Goal: Task Accomplishment & Management: Use online tool/utility

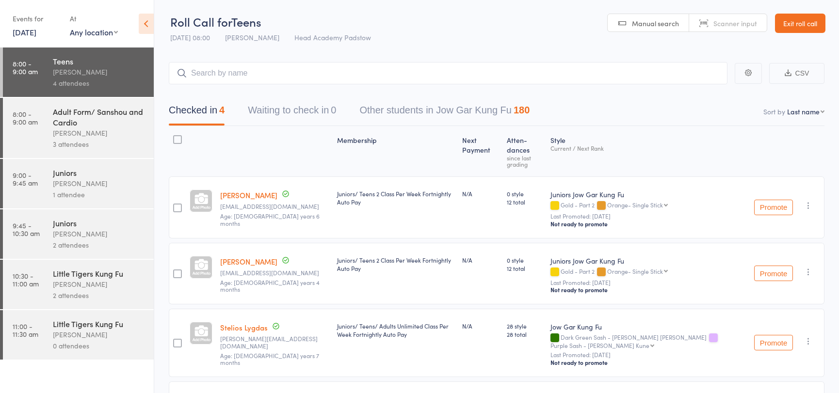
click at [53, 112] on div "Adult Form/ Sanshou and Cardio" at bounding box center [99, 116] width 93 height 21
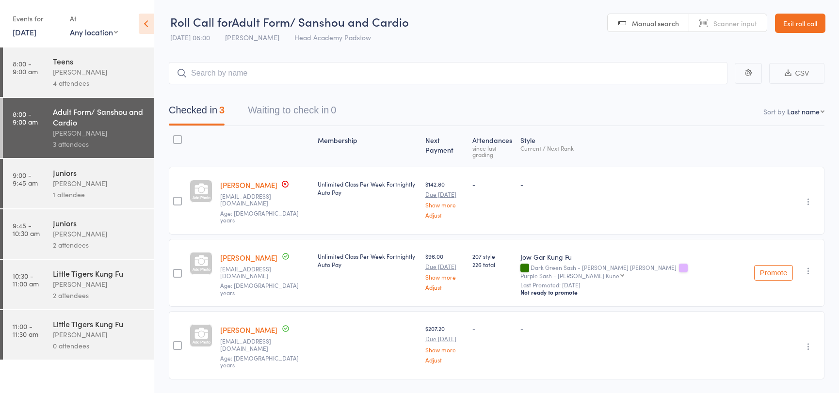
click at [294, 78] on input "search" at bounding box center [448, 73] width 559 height 22
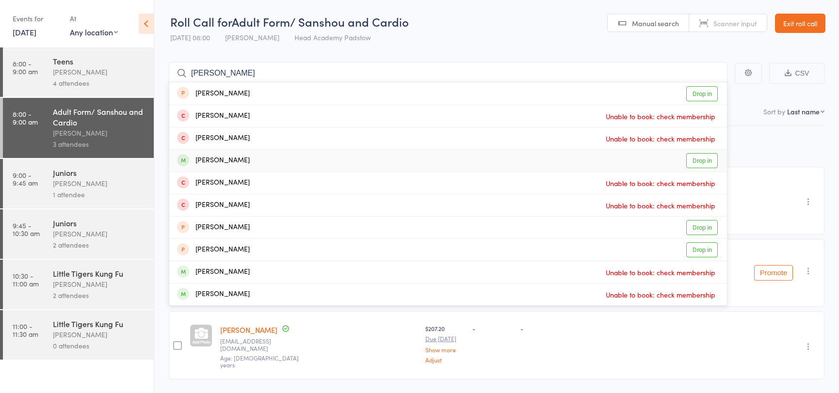
type input "[PERSON_NAME]"
click at [694, 164] on link "Drop in" at bounding box center [703, 160] width 32 height 15
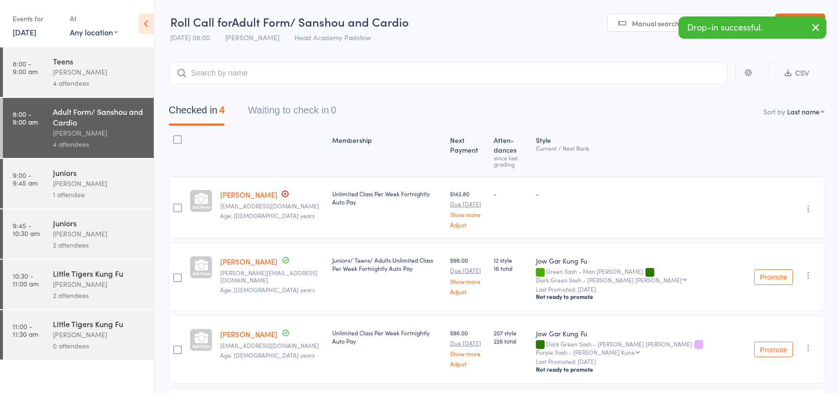
click at [77, 184] on div "[PERSON_NAME]" at bounding box center [99, 183] width 93 height 11
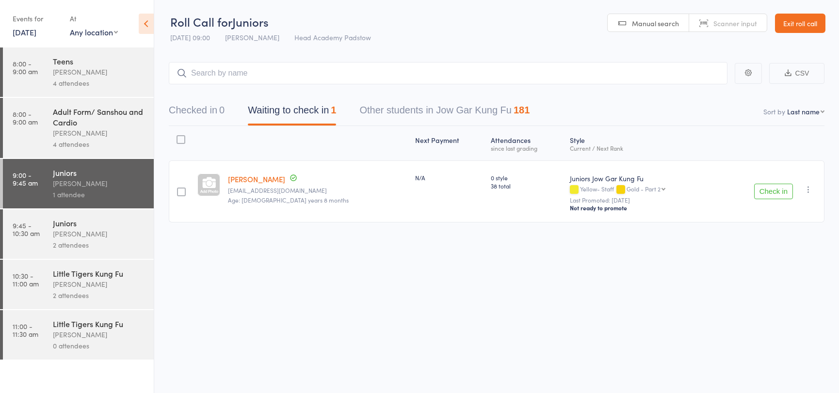
click at [219, 78] on input "search" at bounding box center [448, 73] width 559 height 22
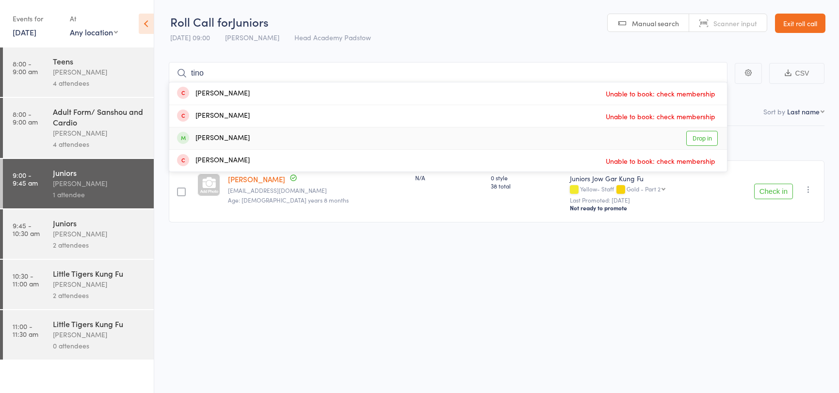
type input "tino"
click at [695, 139] on link "Drop in" at bounding box center [703, 138] width 32 height 15
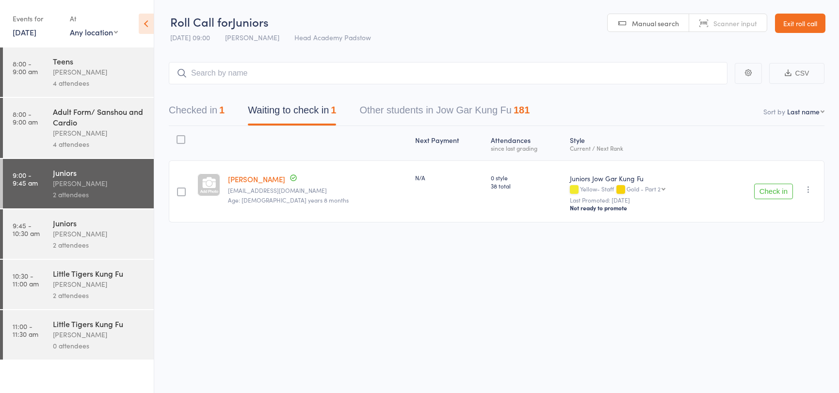
click at [783, 194] on button "Check in" at bounding box center [773, 192] width 39 height 16
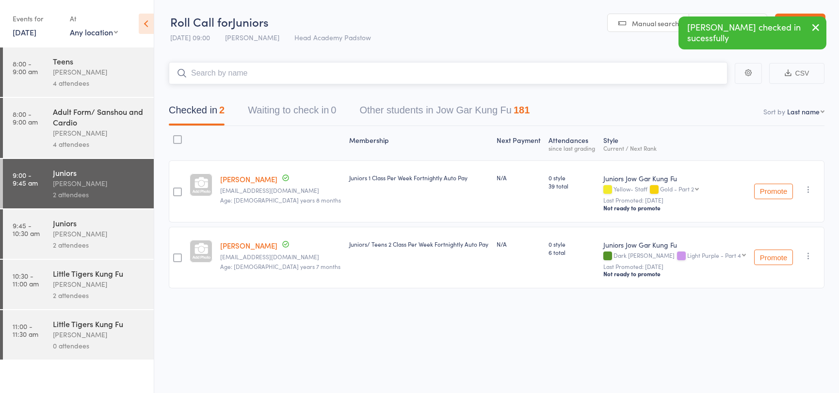
click at [478, 70] on input "search" at bounding box center [448, 73] width 559 height 22
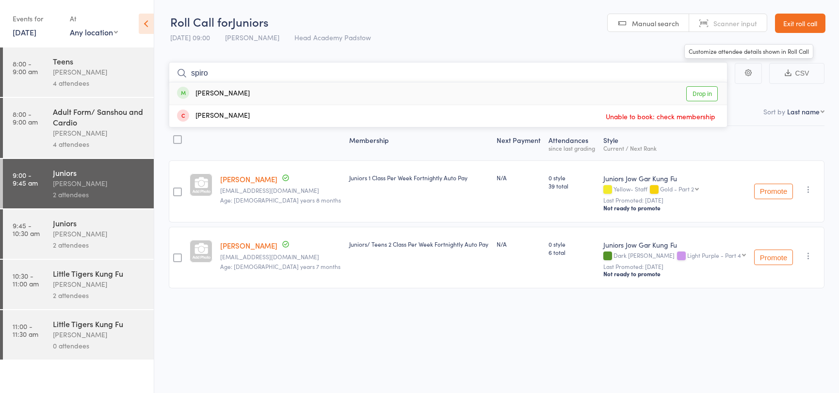
type input "spiro"
click at [715, 97] on link "Drop in" at bounding box center [703, 93] width 32 height 15
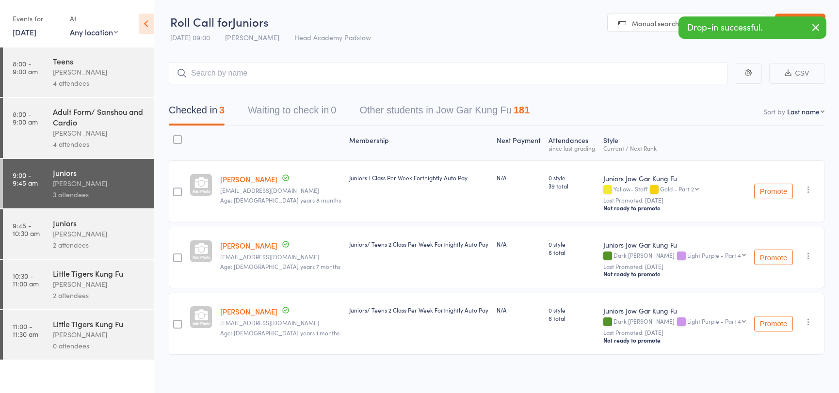
click at [528, 84] on div "Checked in 3 Waiting to check in 0 Other students in Jow Gar Kung Fu 181" at bounding box center [497, 105] width 656 height 42
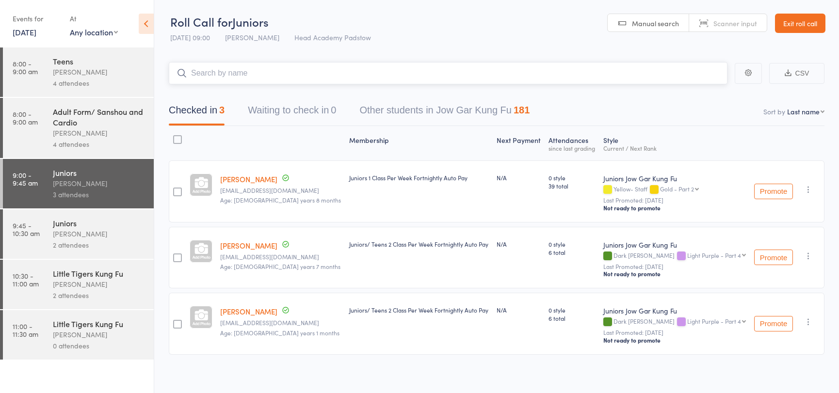
click at [520, 73] on input "search" at bounding box center [448, 73] width 559 height 22
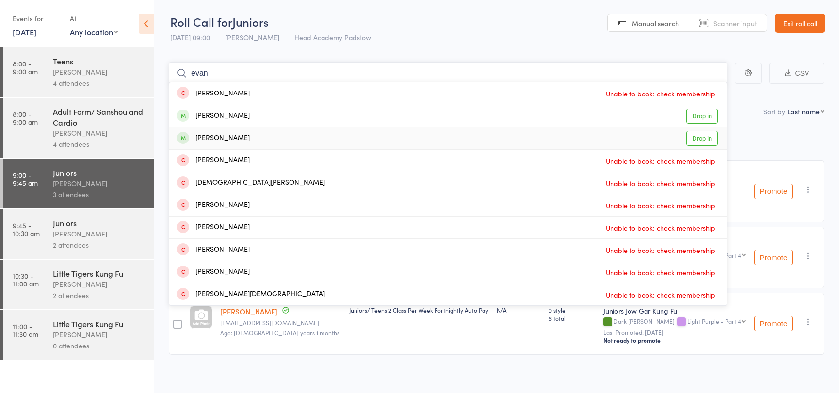
type input "evan"
click at [708, 142] on link "Drop in" at bounding box center [703, 138] width 32 height 15
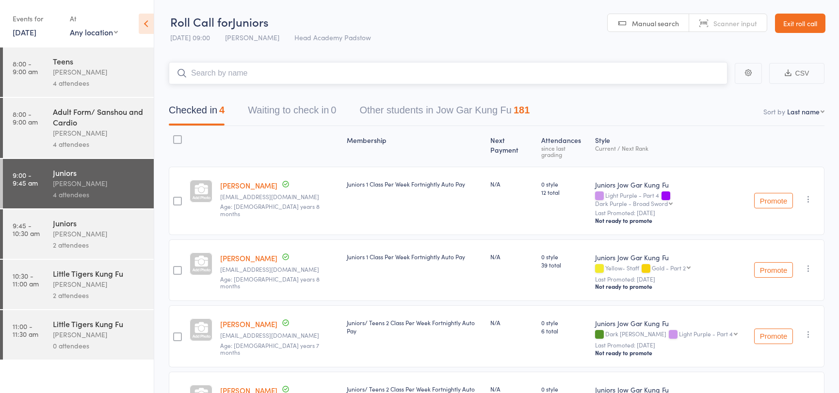
click at [635, 76] on input "search" at bounding box center [448, 73] width 559 height 22
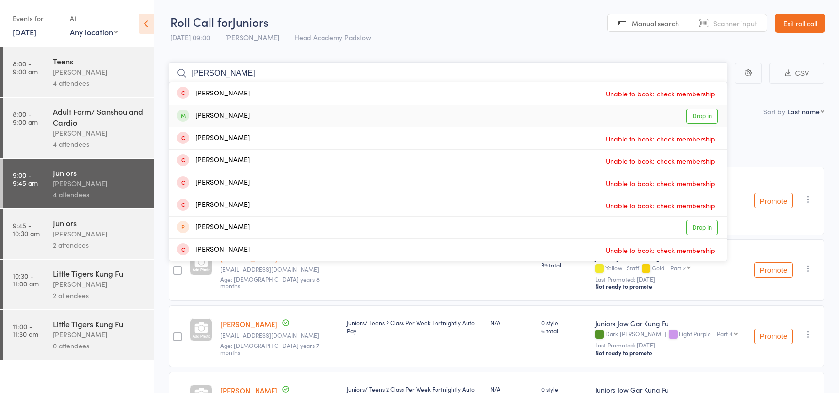
type input "[PERSON_NAME]"
click at [699, 121] on link "Drop in" at bounding box center [703, 116] width 32 height 15
